Goal: Information Seeking & Learning: Learn about a topic

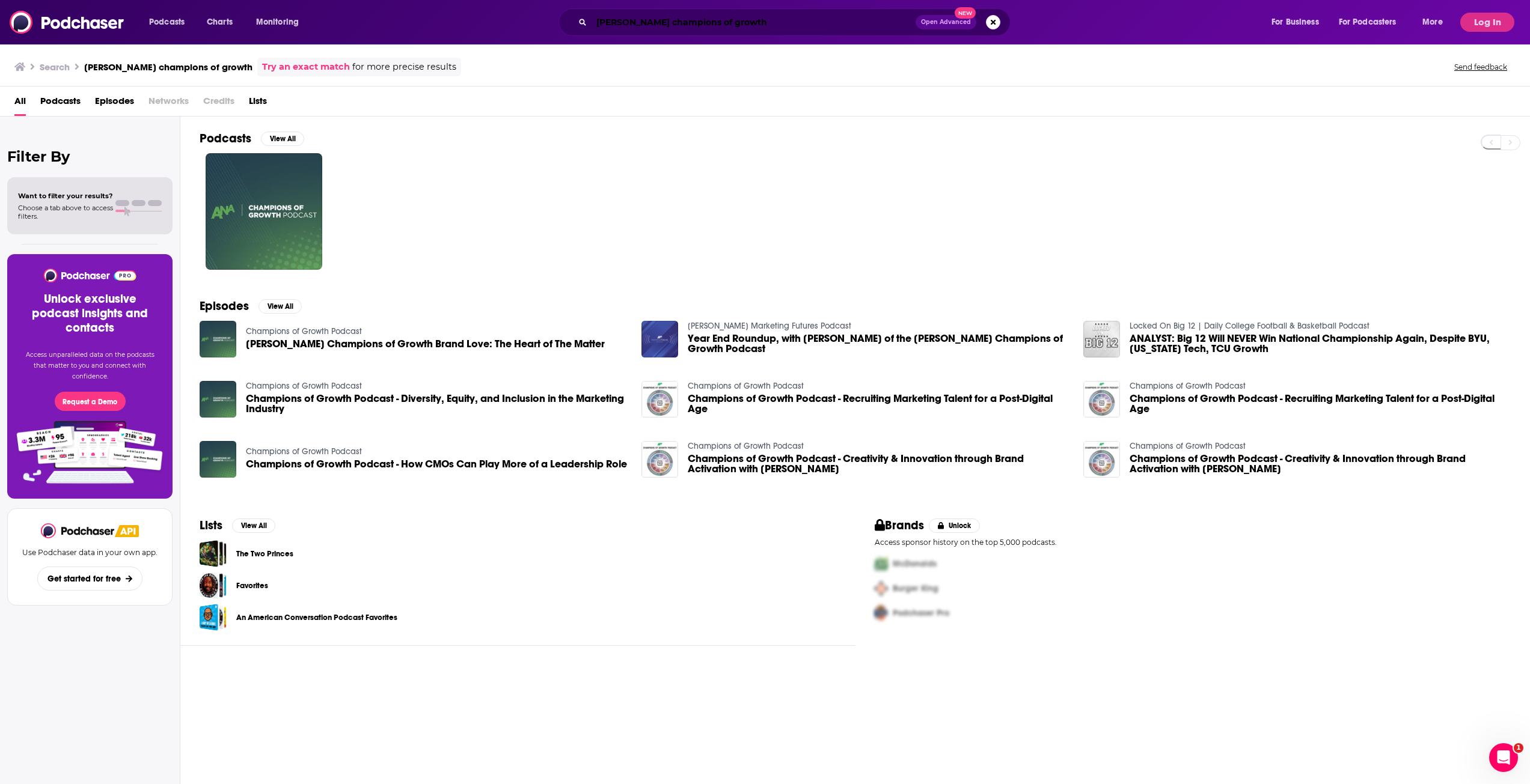
click at [732, 17] on input "[PERSON_NAME] champions of growth" at bounding box center [753, 22] width 324 height 19
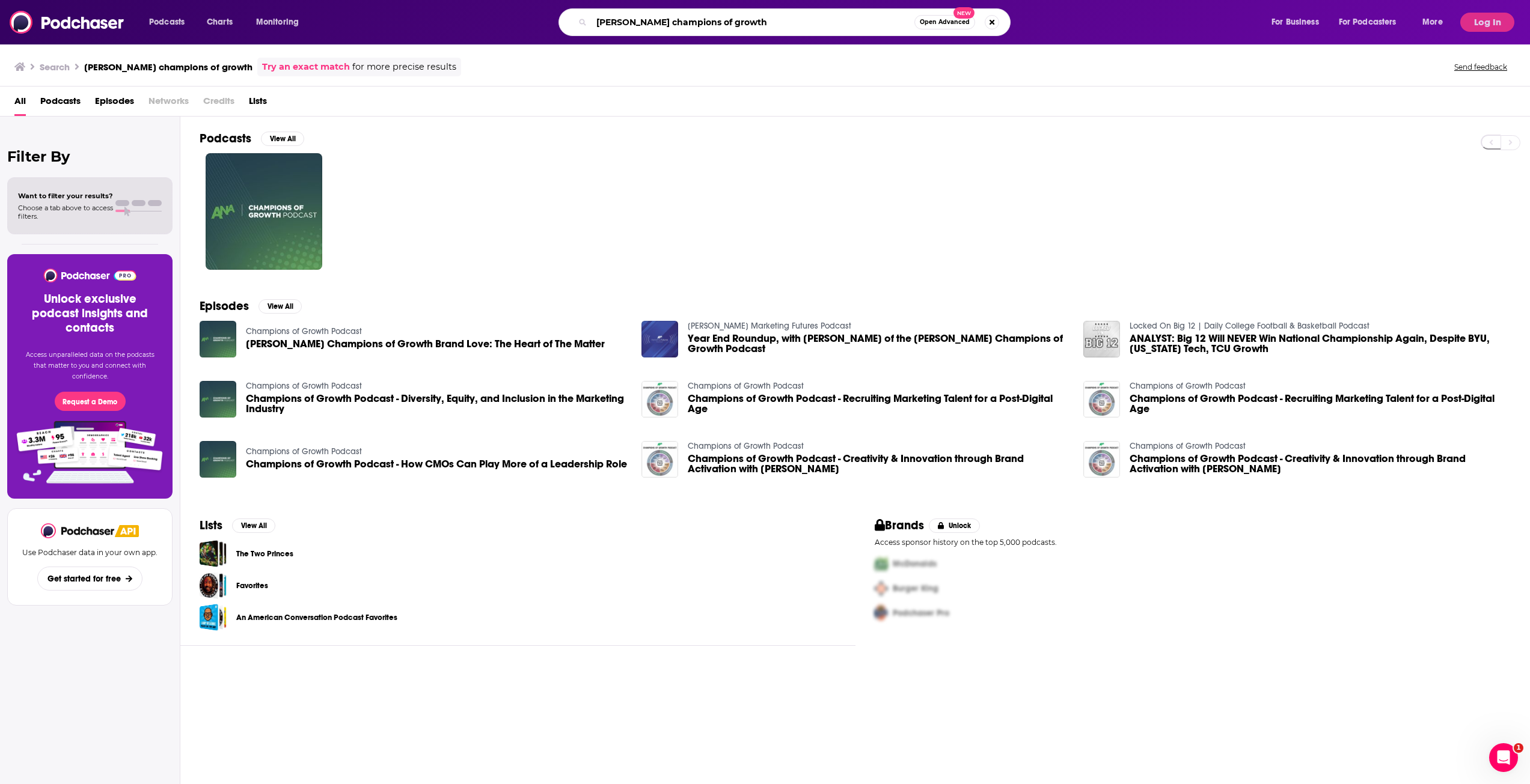
drag, startPoint x: 732, startPoint y: 17, endPoint x: 369, endPoint y: 12, distance: 363.0
click at [372, 11] on div "[PERSON_NAME] champions of growth Open Advanced New" at bounding box center [795, 22] width 925 height 27
type input "the drum podcast"
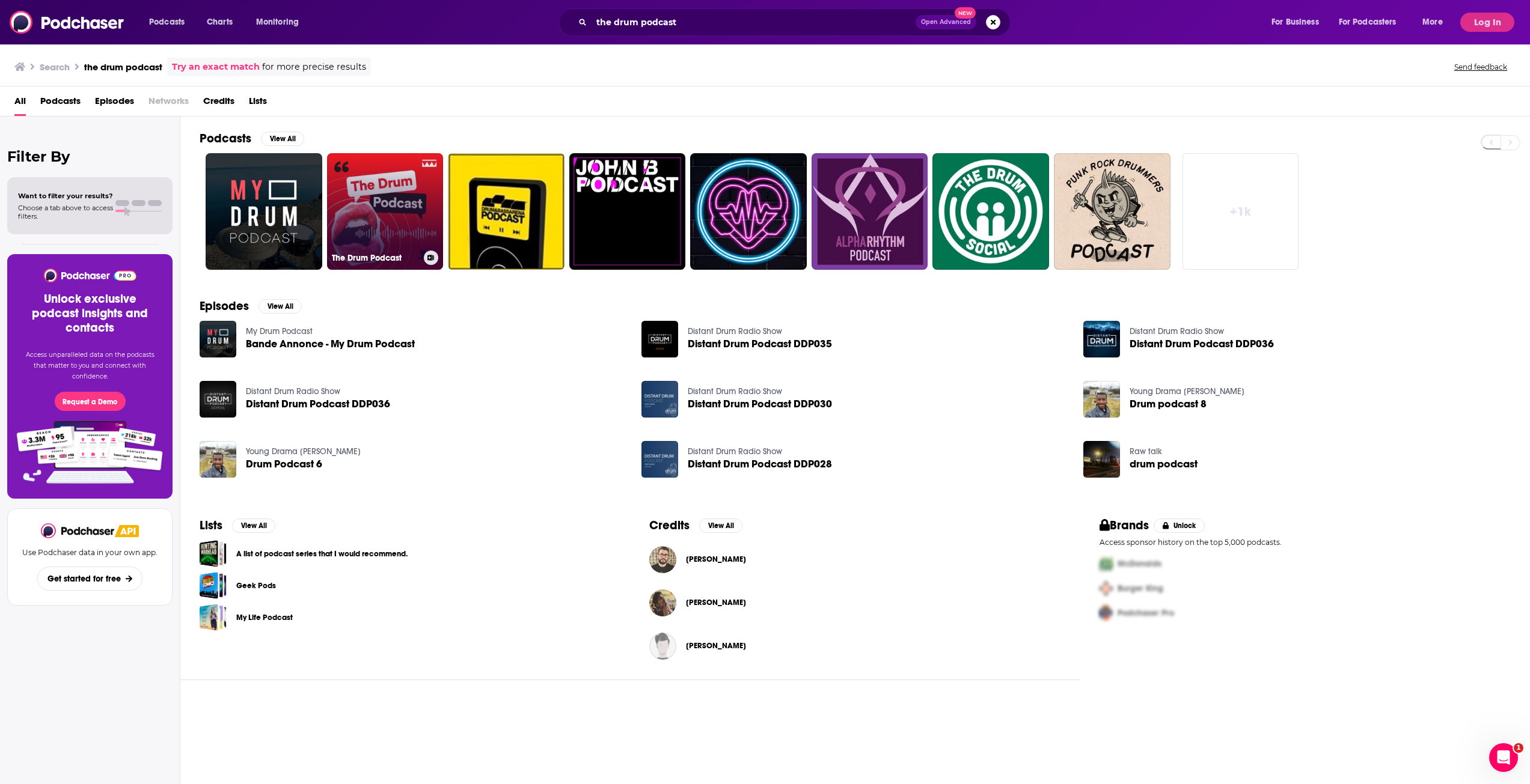
click at [381, 219] on link "The Drum Podcast" at bounding box center [386, 211] width 117 height 117
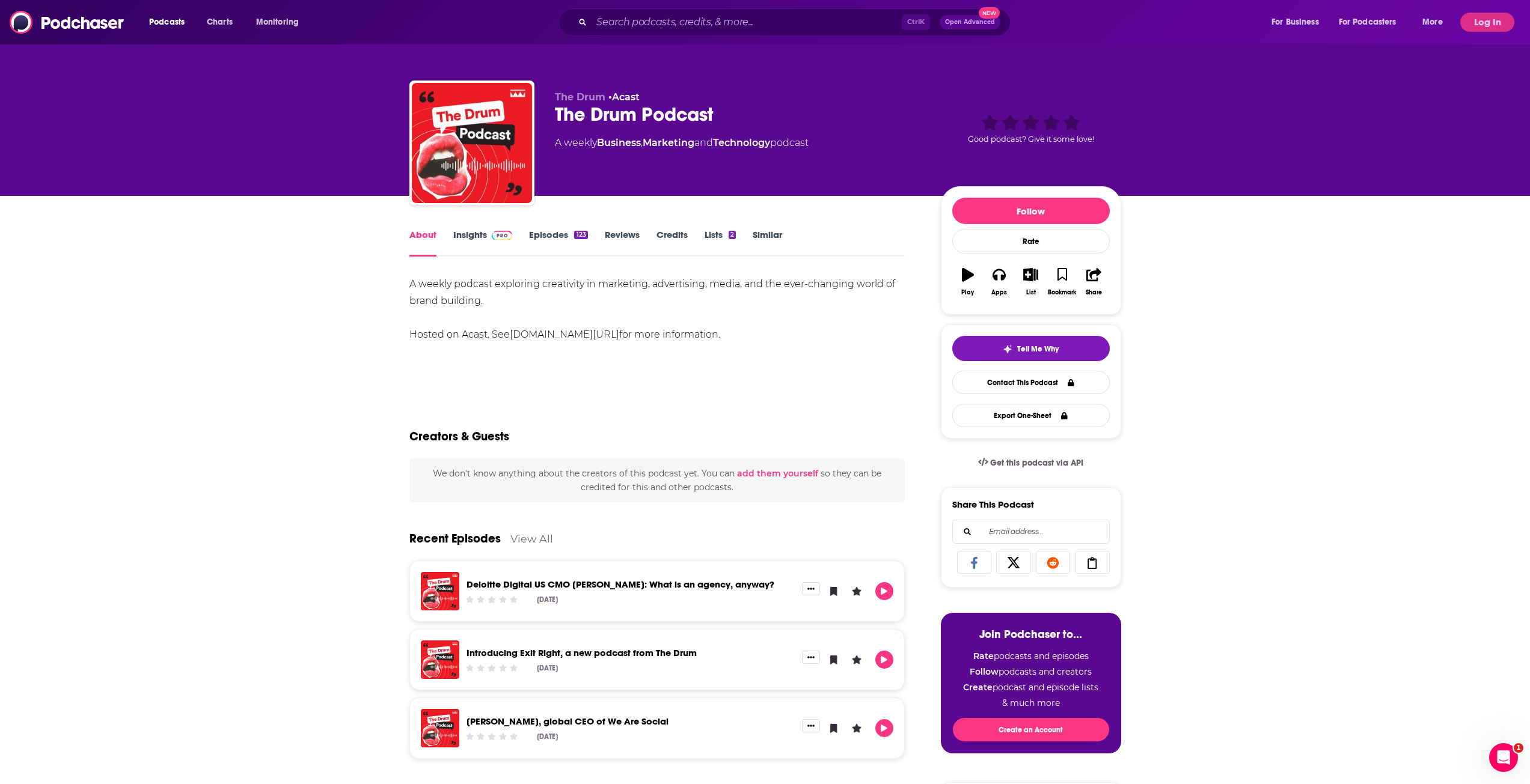
click at [487, 237] on link "Insights" at bounding box center [483, 243] width 59 height 27
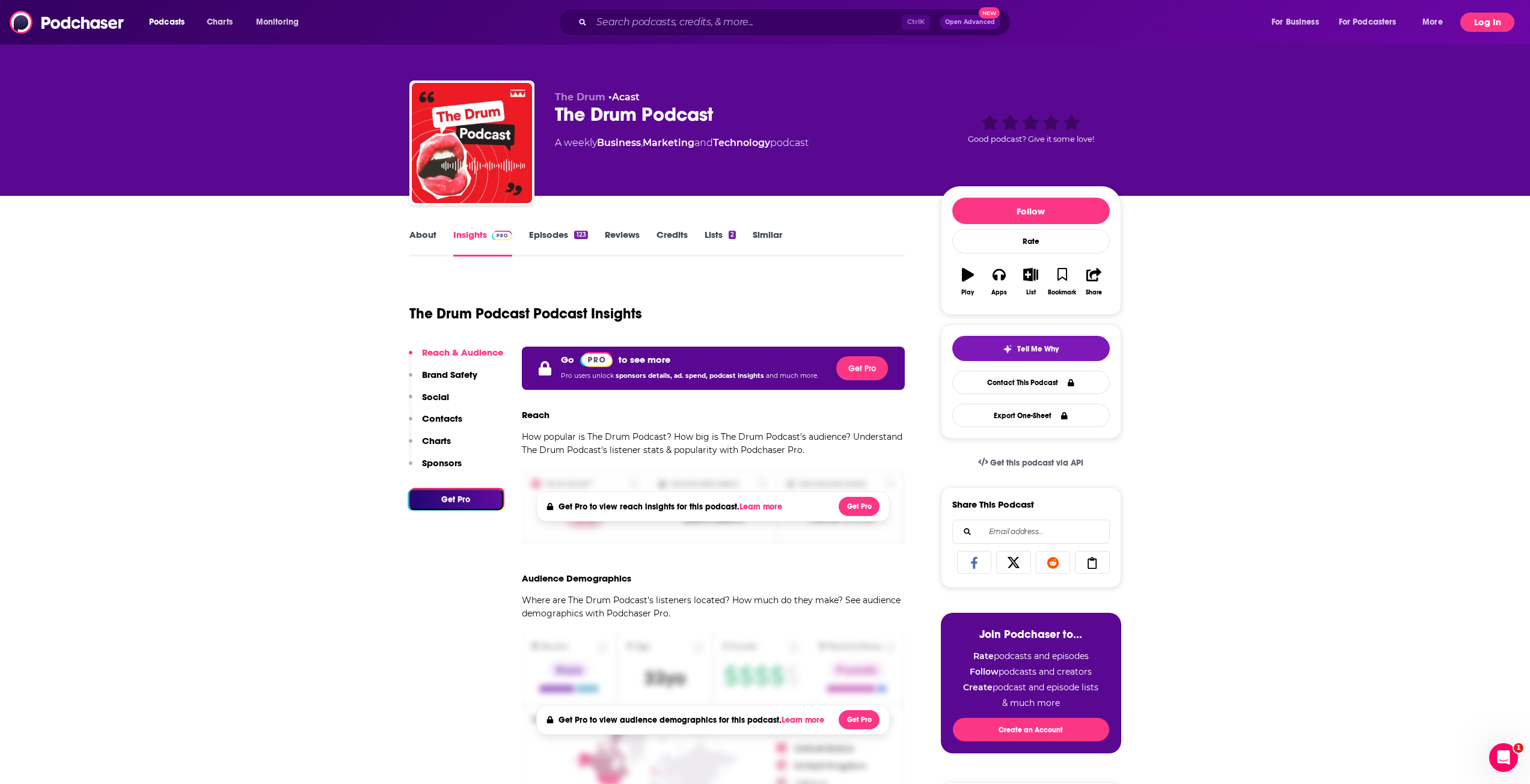
click at [1489, 15] on button "Log In" at bounding box center [1487, 22] width 54 height 19
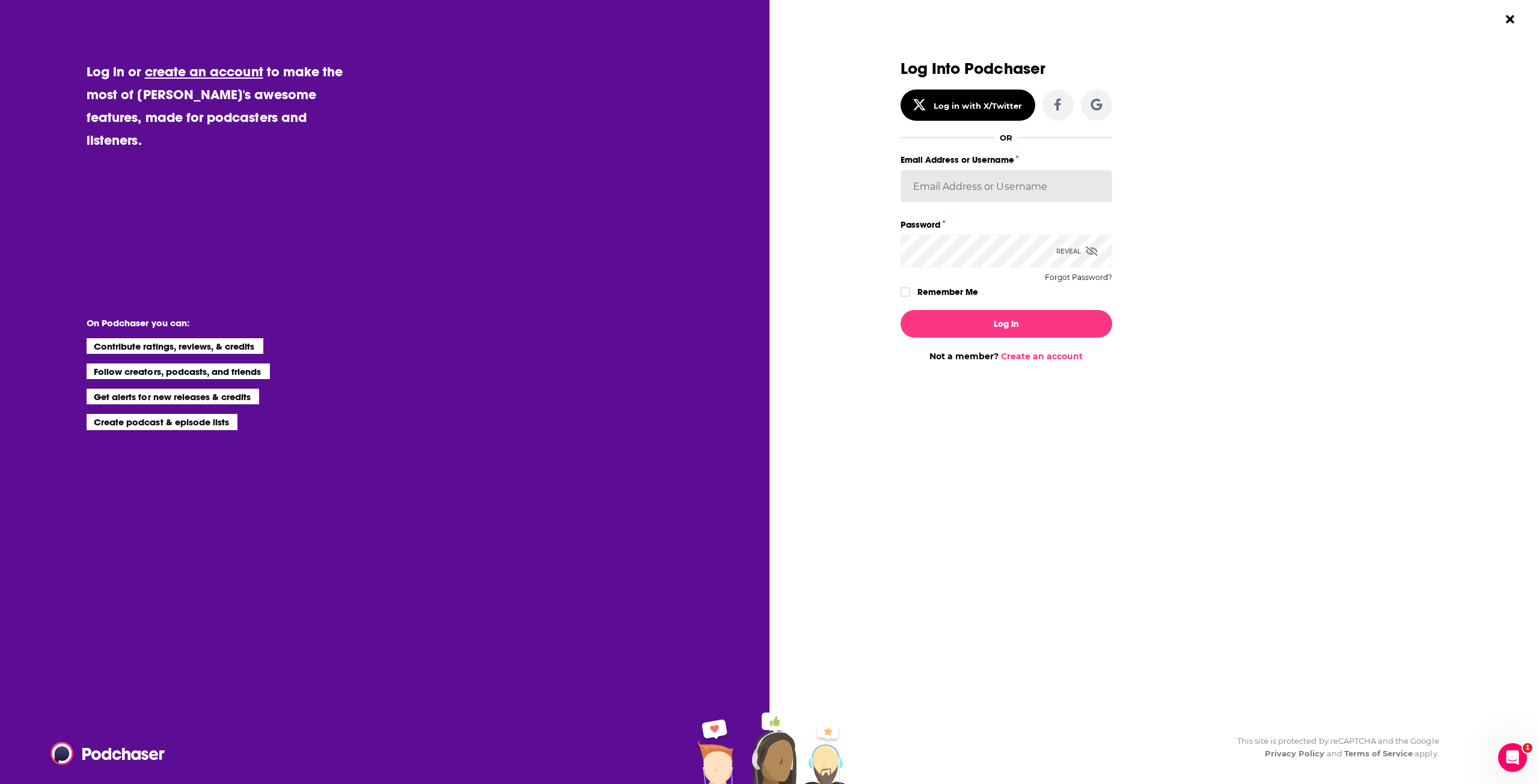
type input "tbenabid@powellny.com"
click at [988, 302] on div "Log In Not a member? Create an account" at bounding box center [1006, 331] width 211 height 61
click at [990, 315] on button "Log In" at bounding box center [1006, 324] width 211 height 27
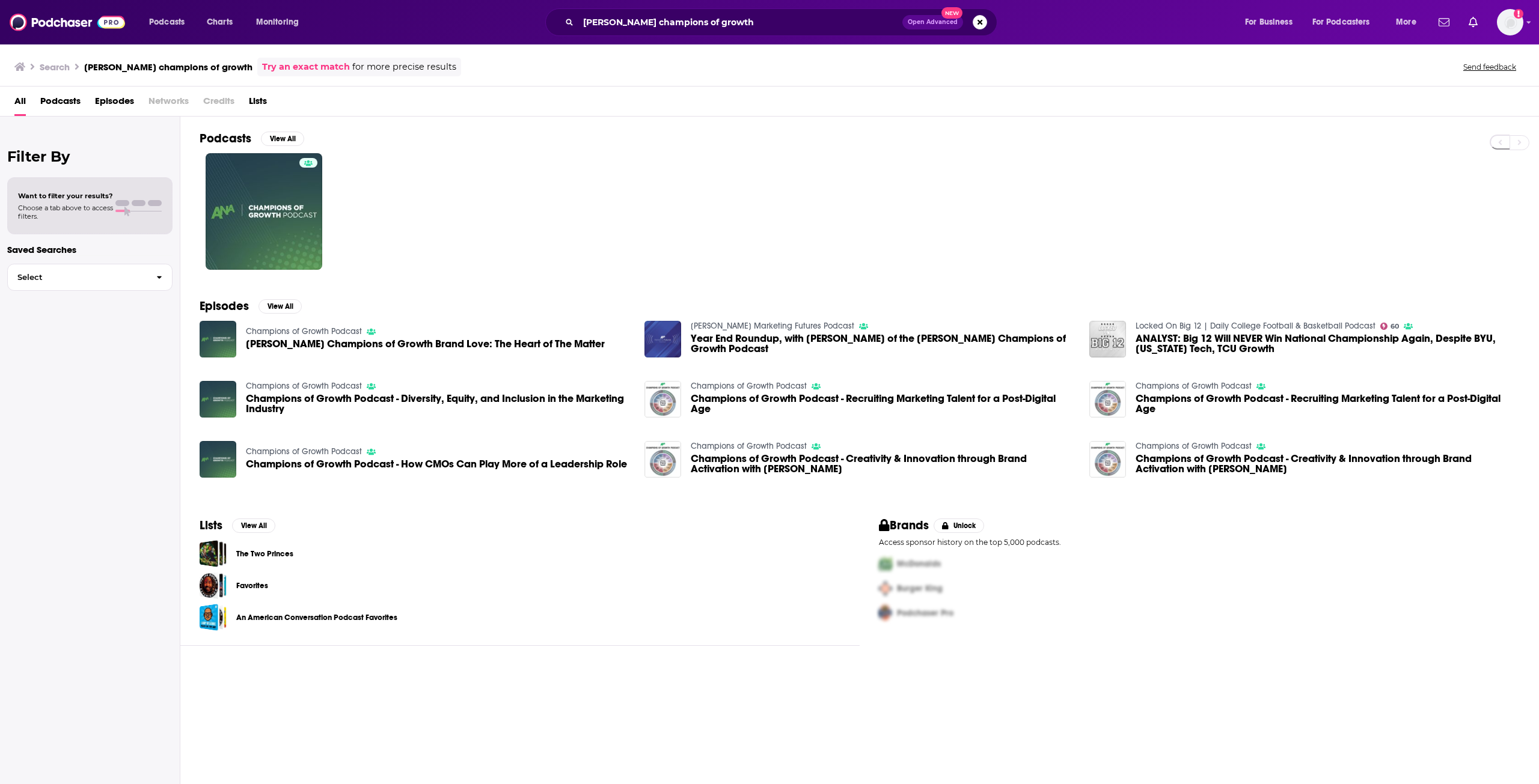
click at [720, 13] on div "[PERSON_NAME] champions of growth Open Advanced New" at bounding box center [771, 22] width 452 height 27
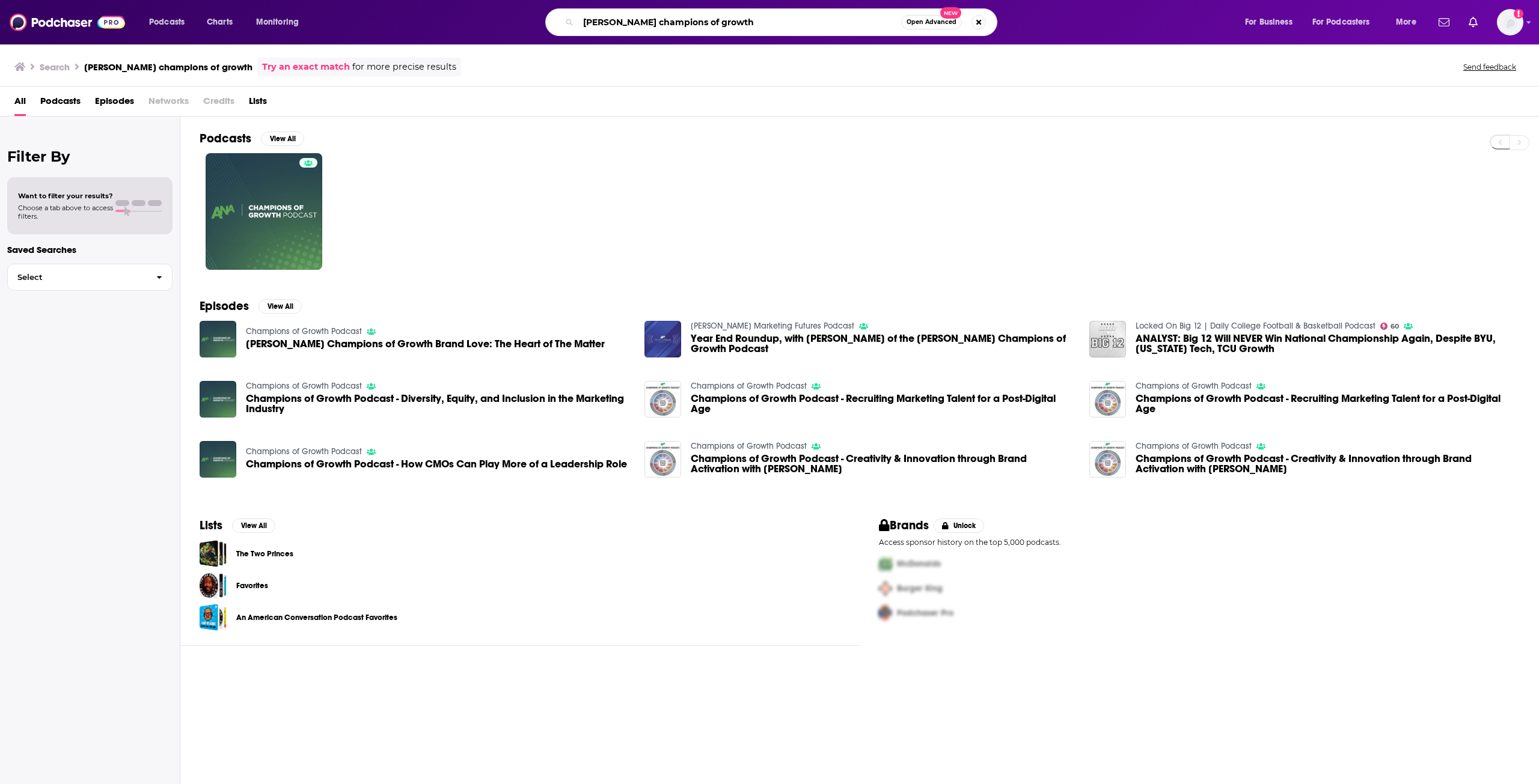
drag, startPoint x: 719, startPoint y: 26, endPoint x: 442, endPoint y: 13, distance: 277.3
click at [441, 35] on div "[PERSON_NAME] champions of growth Open Advanced New" at bounding box center [782, 22] width 898 height 27
type input "the drum podcast"
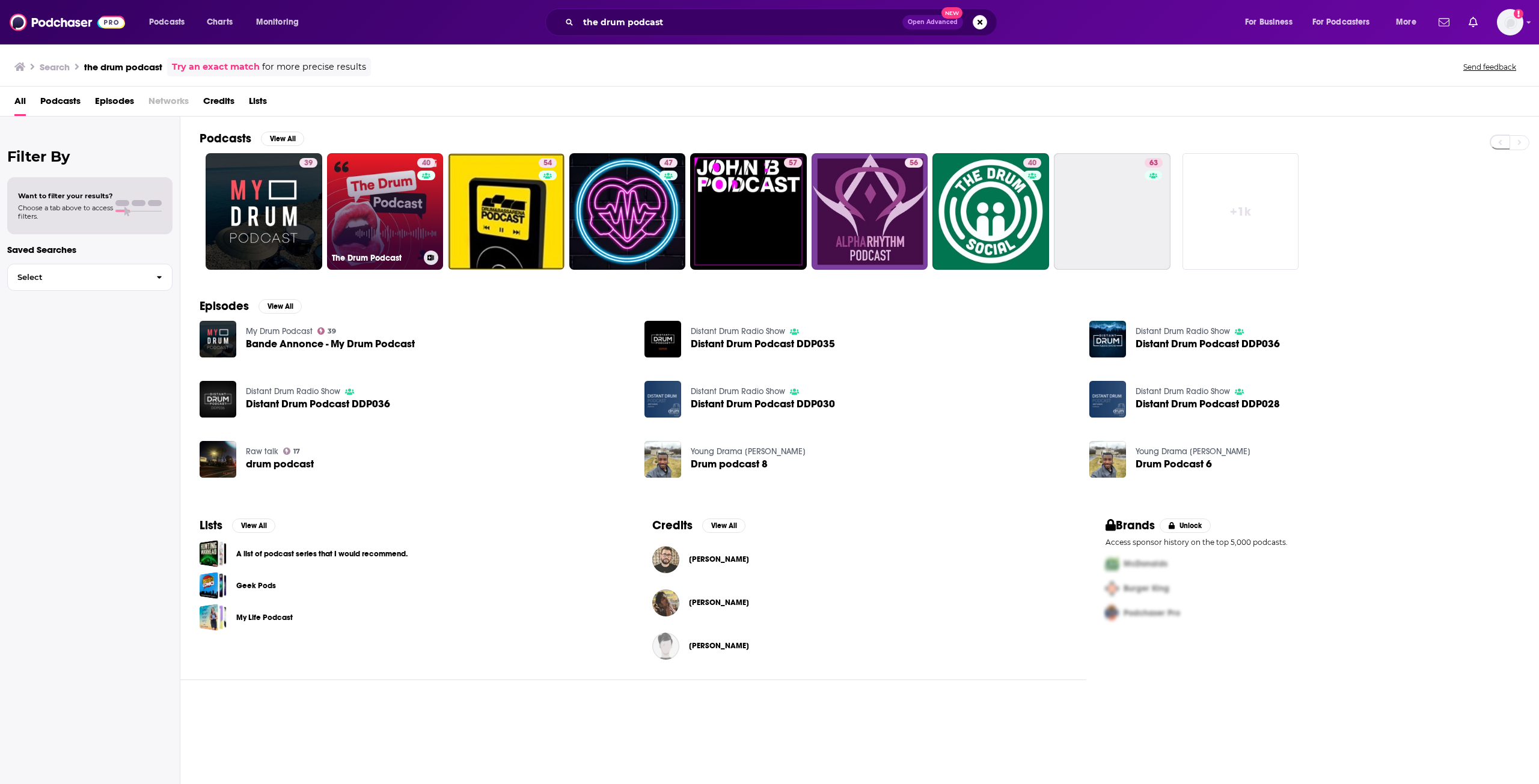
click at [379, 219] on link "40 The Drum Podcast" at bounding box center [386, 211] width 117 height 117
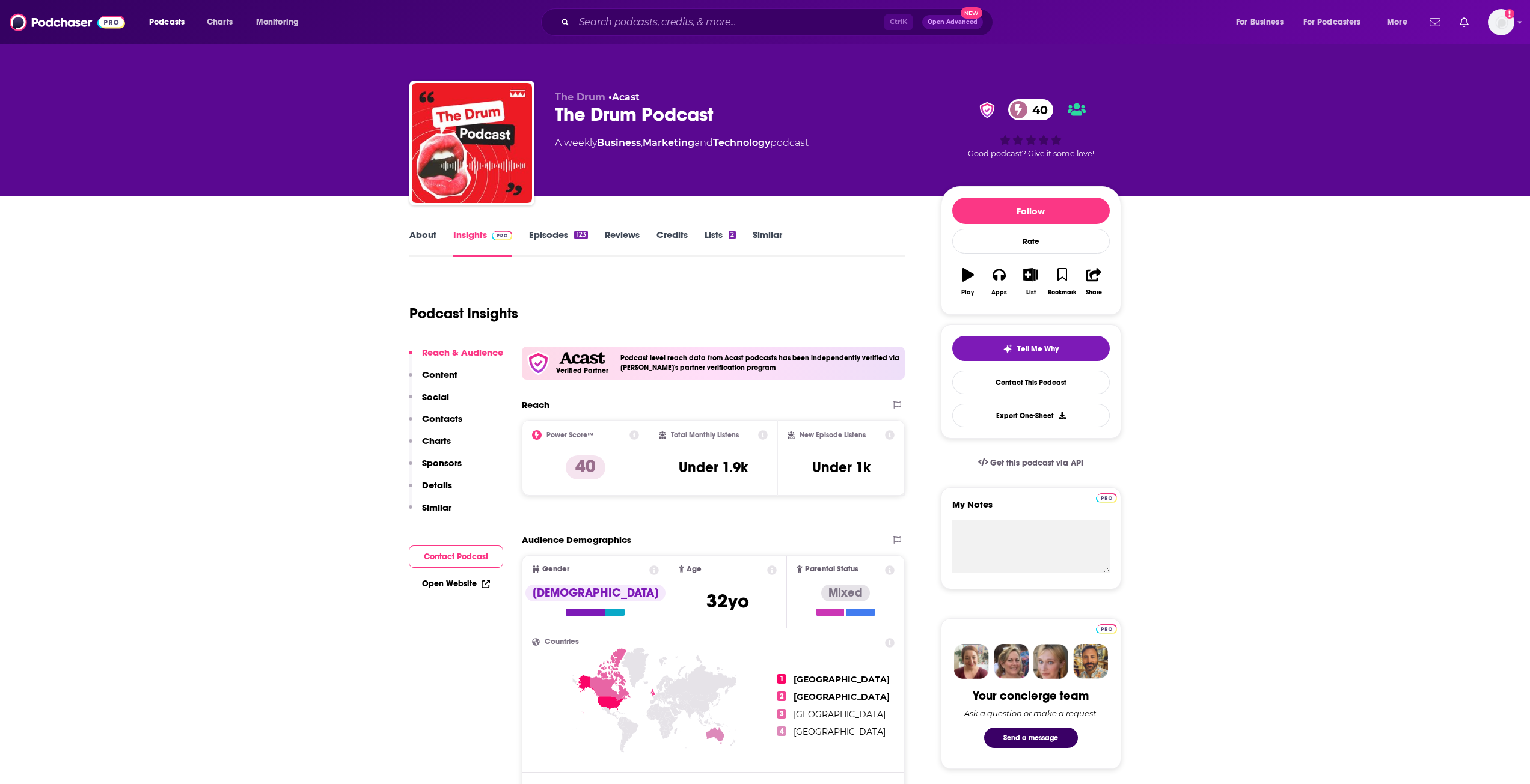
click at [429, 240] on link "About" at bounding box center [423, 243] width 27 height 27
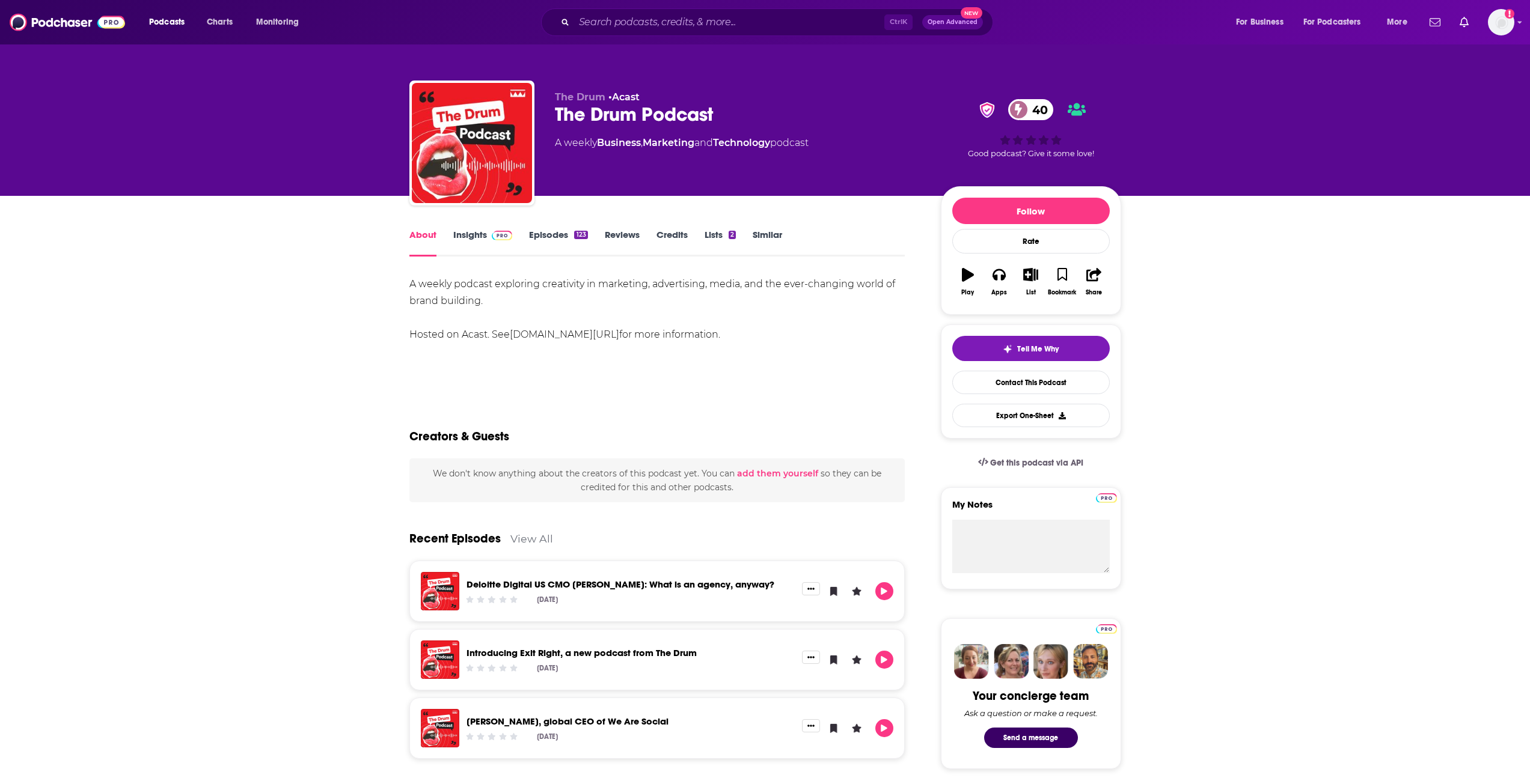
click at [464, 240] on link "Insights" at bounding box center [483, 243] width 59 height 27
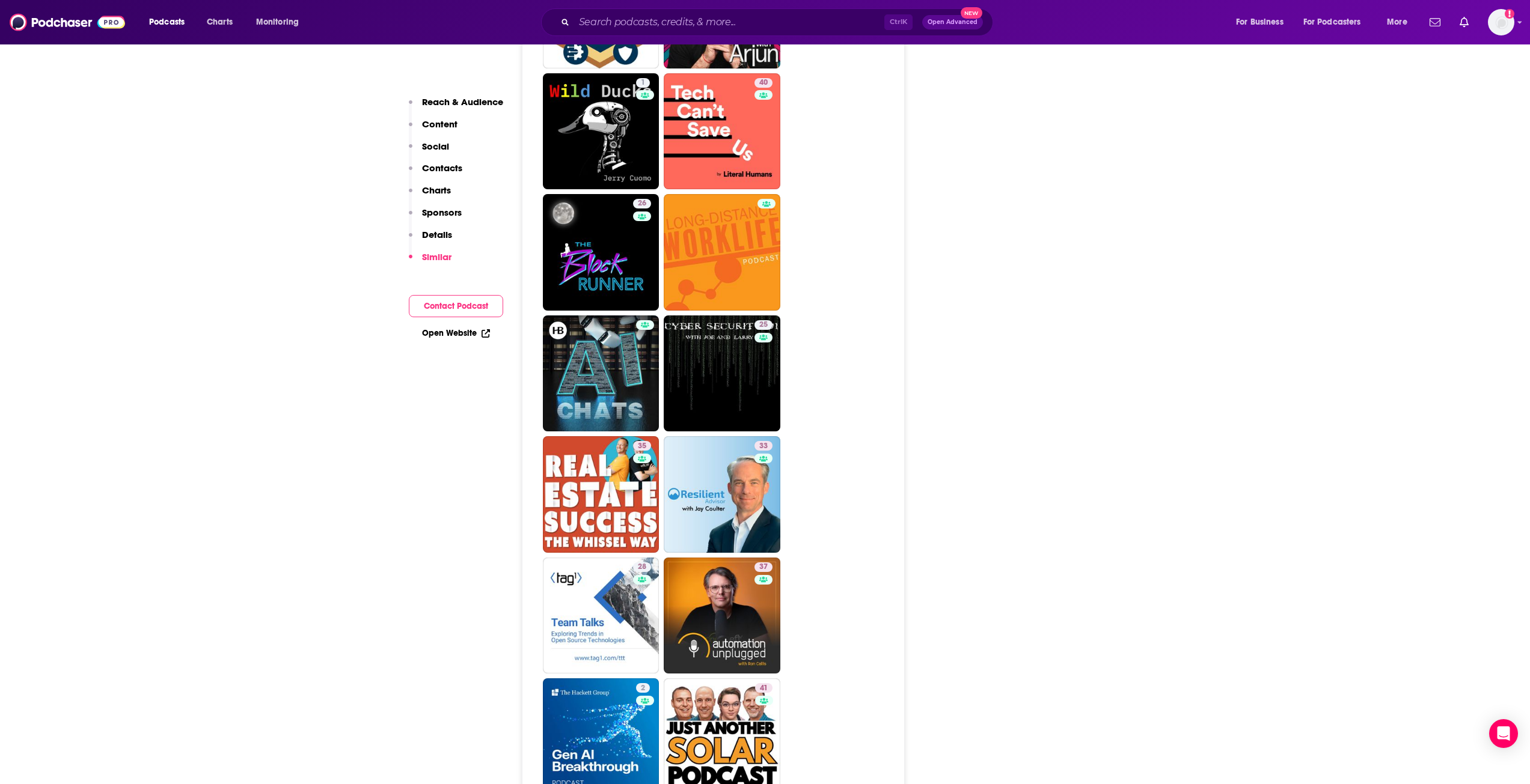
scroll to position [2343, 0]
